Goal: Entertainment & Leisure: Consume media (video, audio)

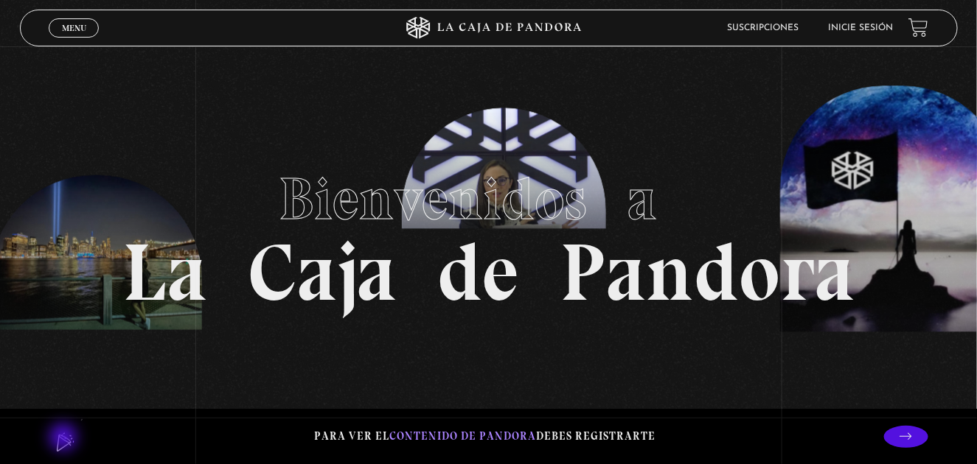
click at [65, 439] on lord-icon at bounding box center [67, 437] width 37 height 37
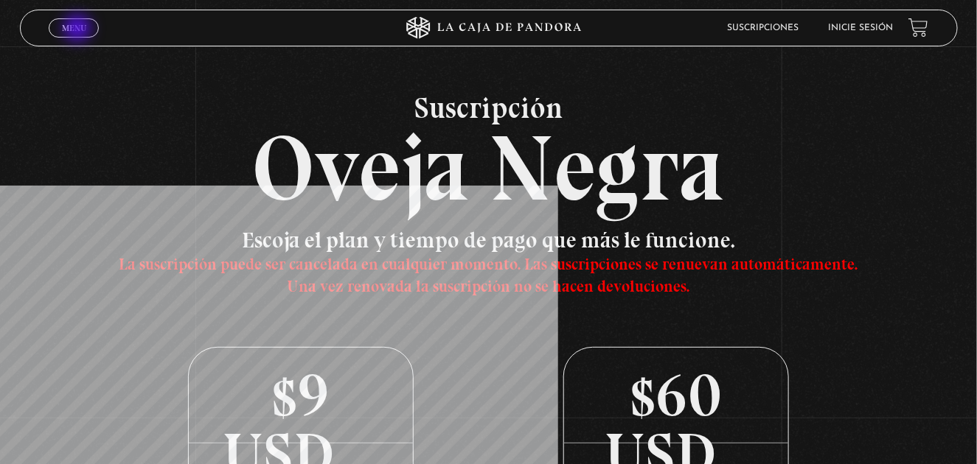
click at [79, 29] on span "Menu" at bounding box center [74, 28] width 24 height 9
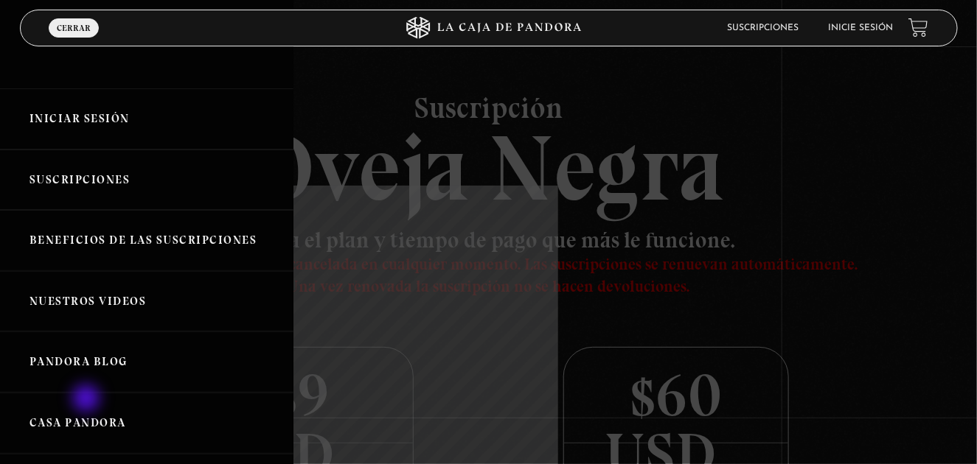
click at [88, 332] on link "Nuestros Videos" at bounding box center [146, 301] width 293 height 61
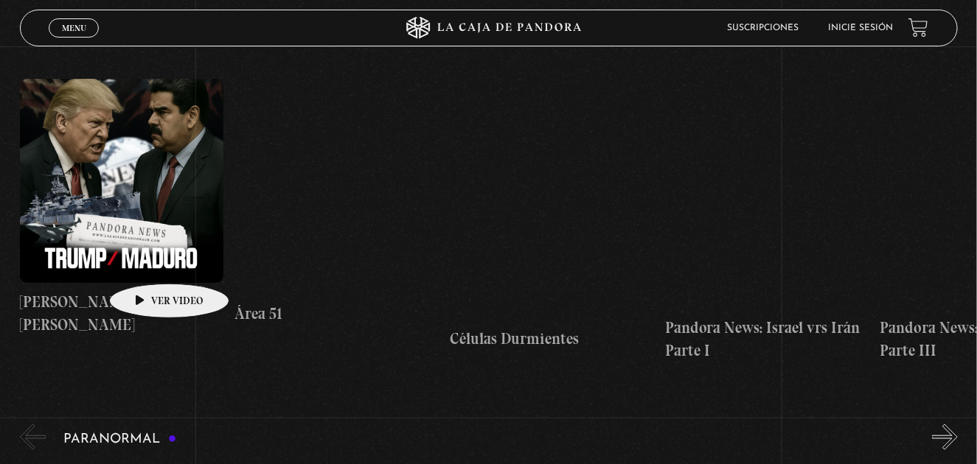
scroll to position [369, 0]
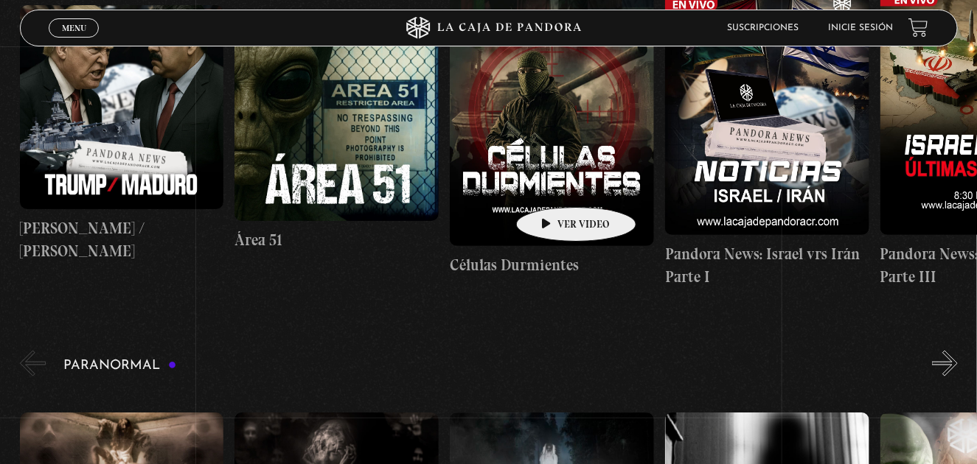
click at [553, 185] on figure at bounding box center [552, 118] width 204 height 255
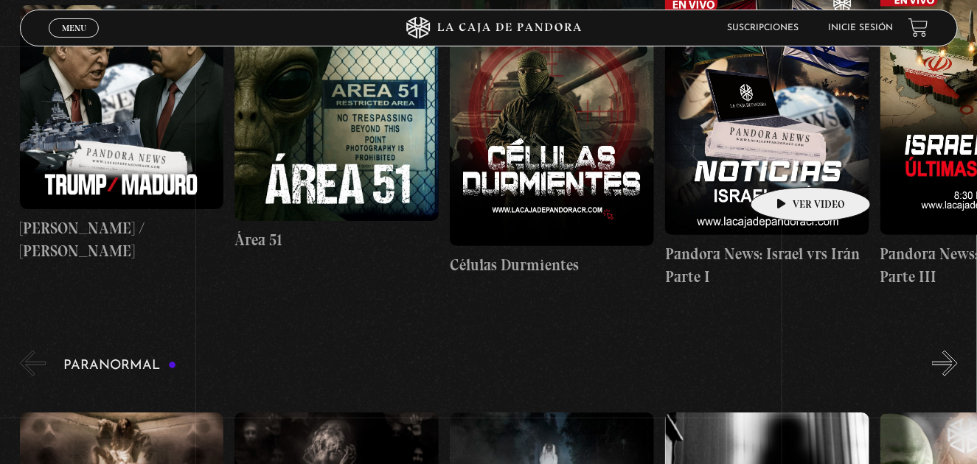
click at [787, 165] on figure at bounding box center [767, 107] width 204 height 255
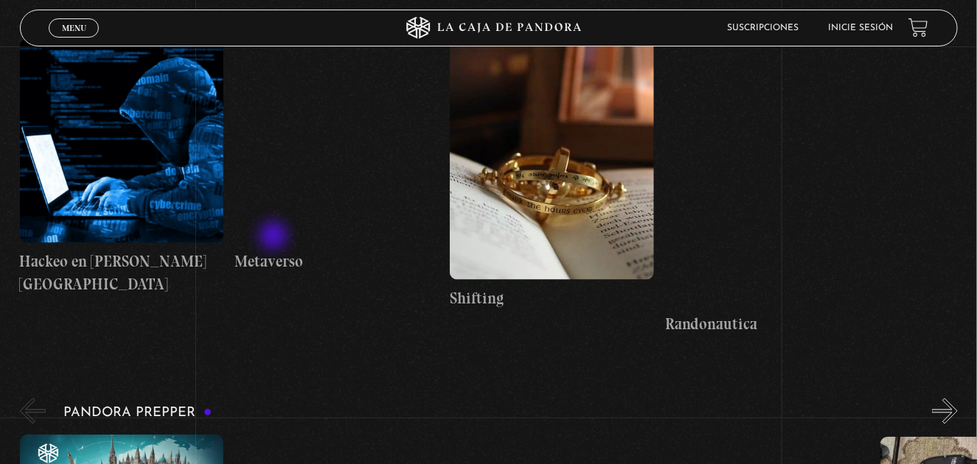
scroll to position [3096, 0]
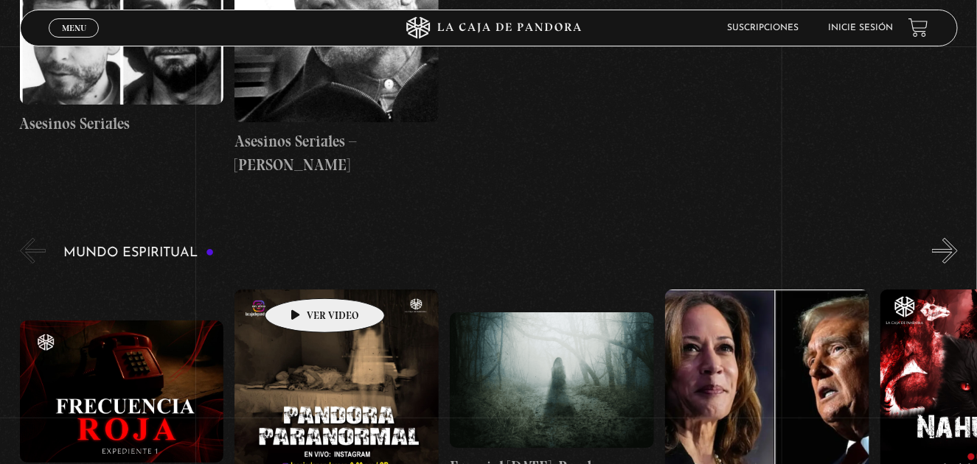
scroll to position [4128, 0]
